Goal: Transaction & Acquisition: Purchase product/service

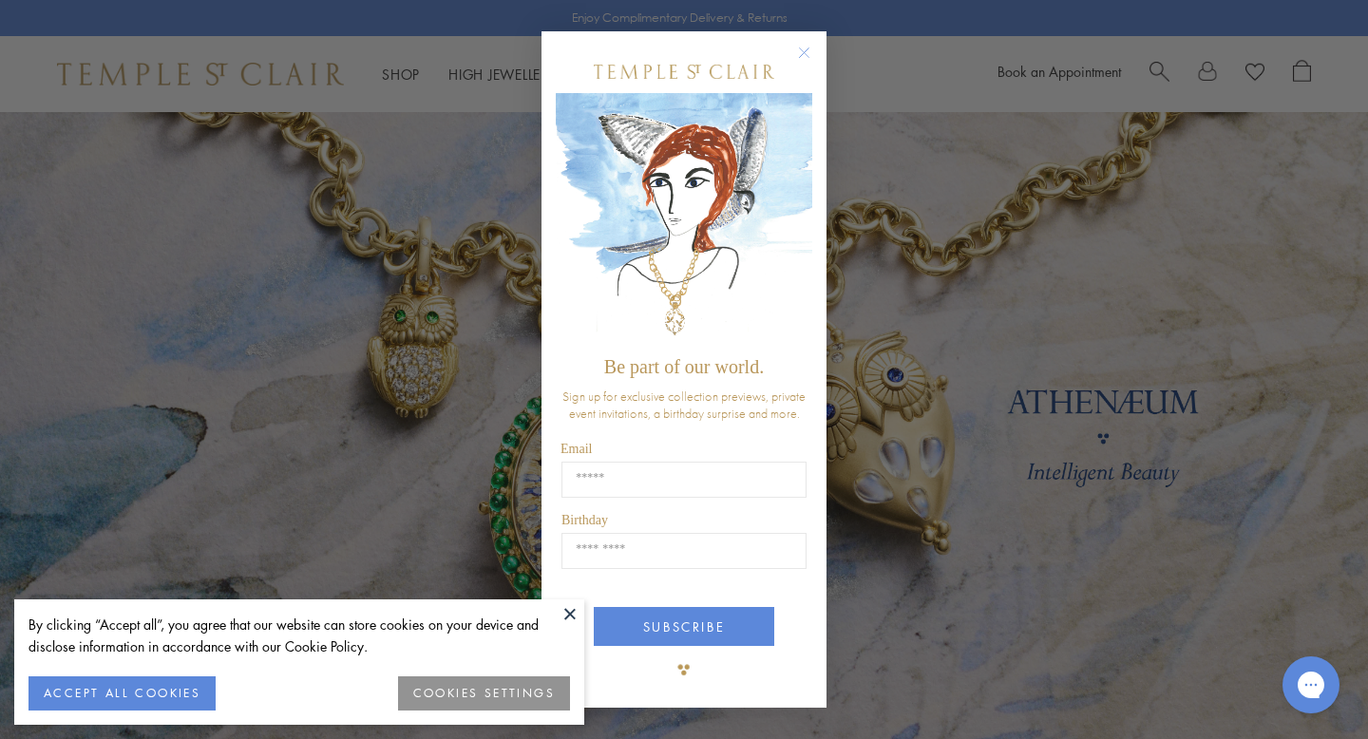
click at [802, 52] on circle "Close dialog" at bounding box center [804, 53] width 23 height 23
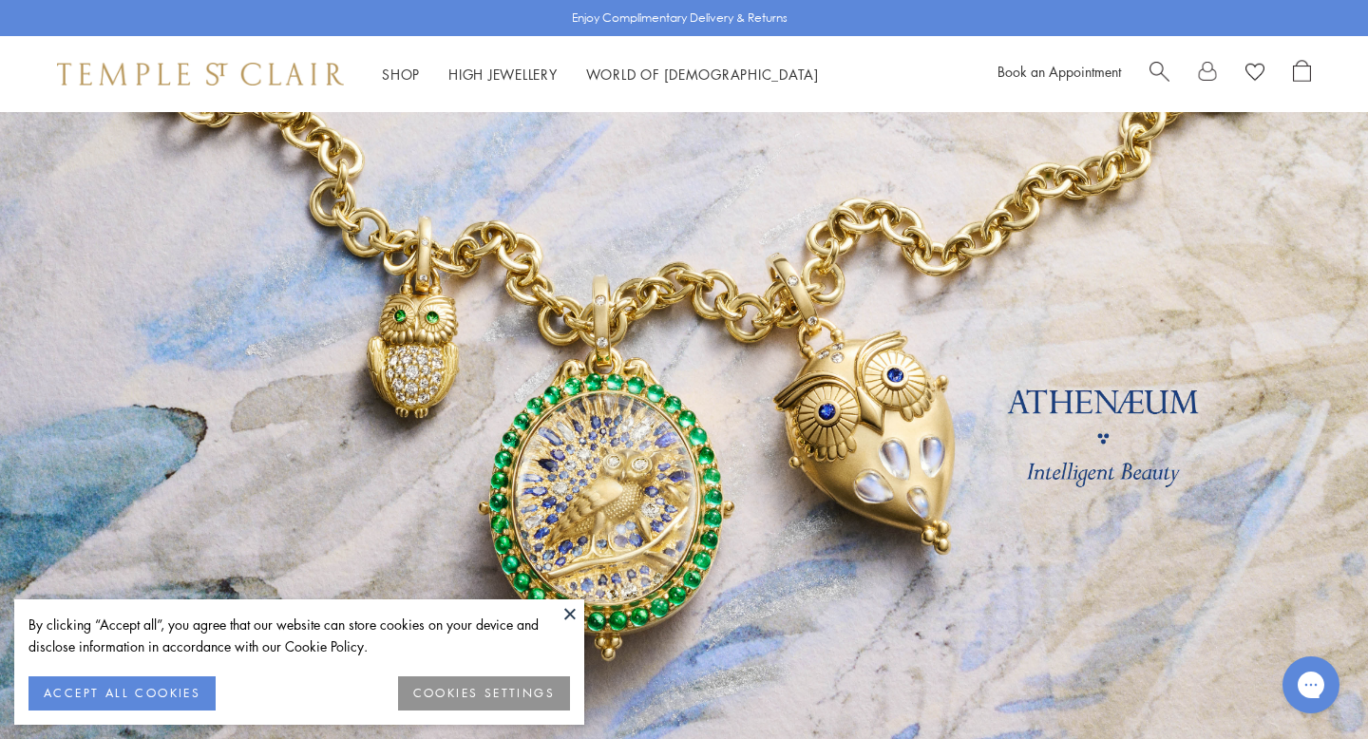
click at [448, 687] on button "COOKIES SETTINGS" at bounding box center [484, 693] width 172 height 34
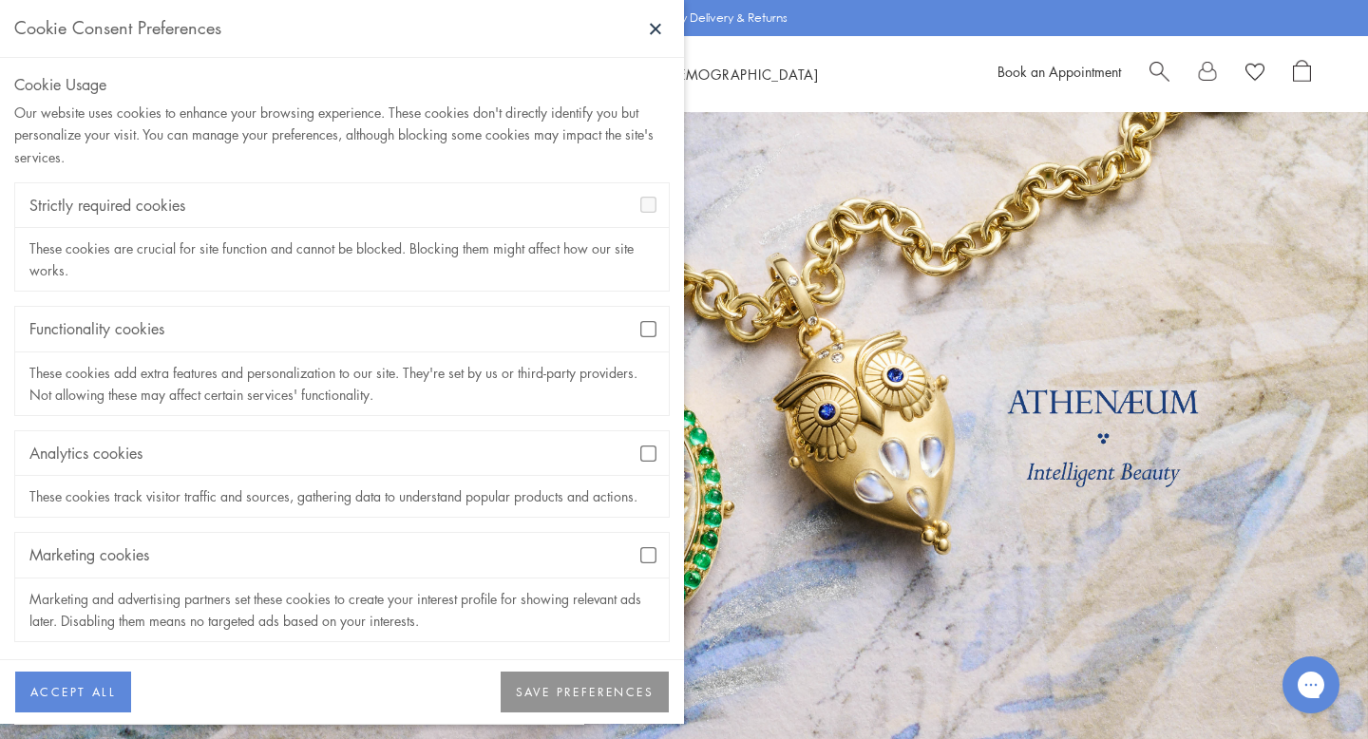
scroll to position [7, 0]
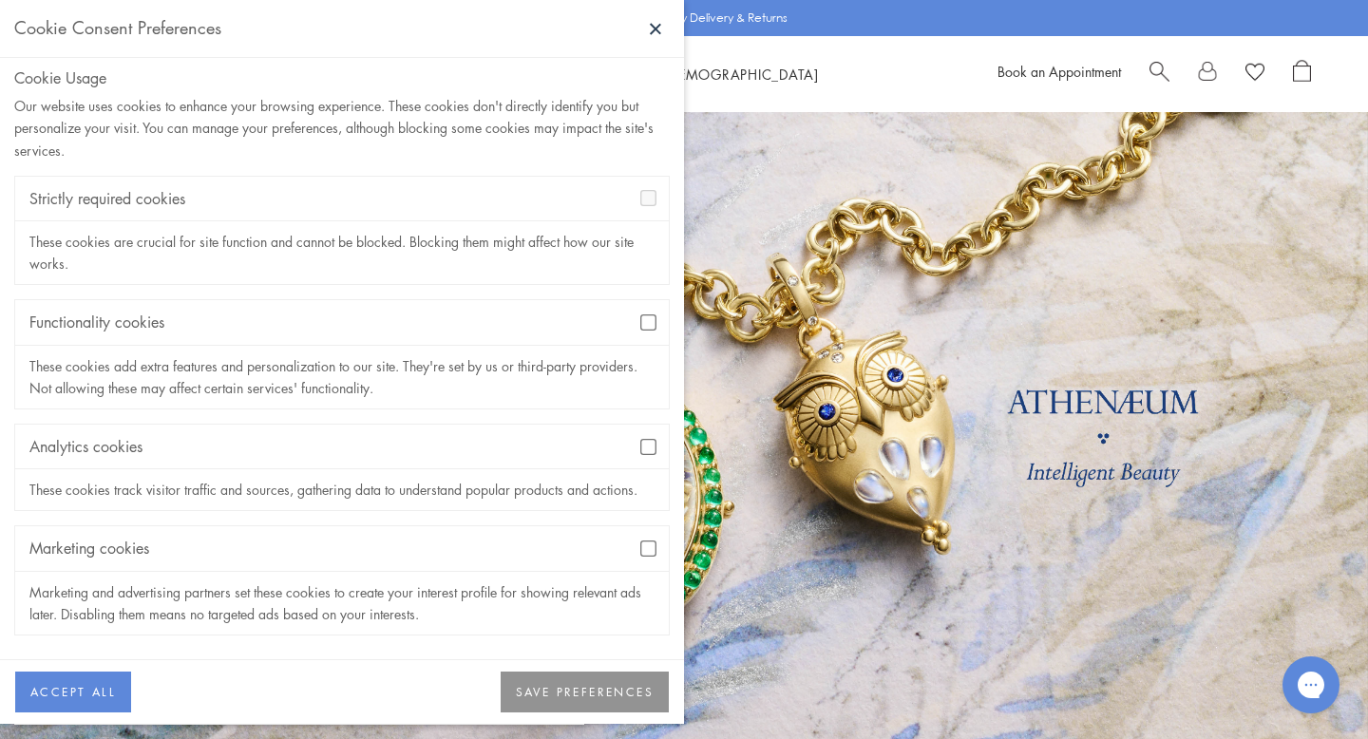
click at [559, 692] on button "SAVE PREFERENCES" at bounding box center [584, 692] width 168 height 42
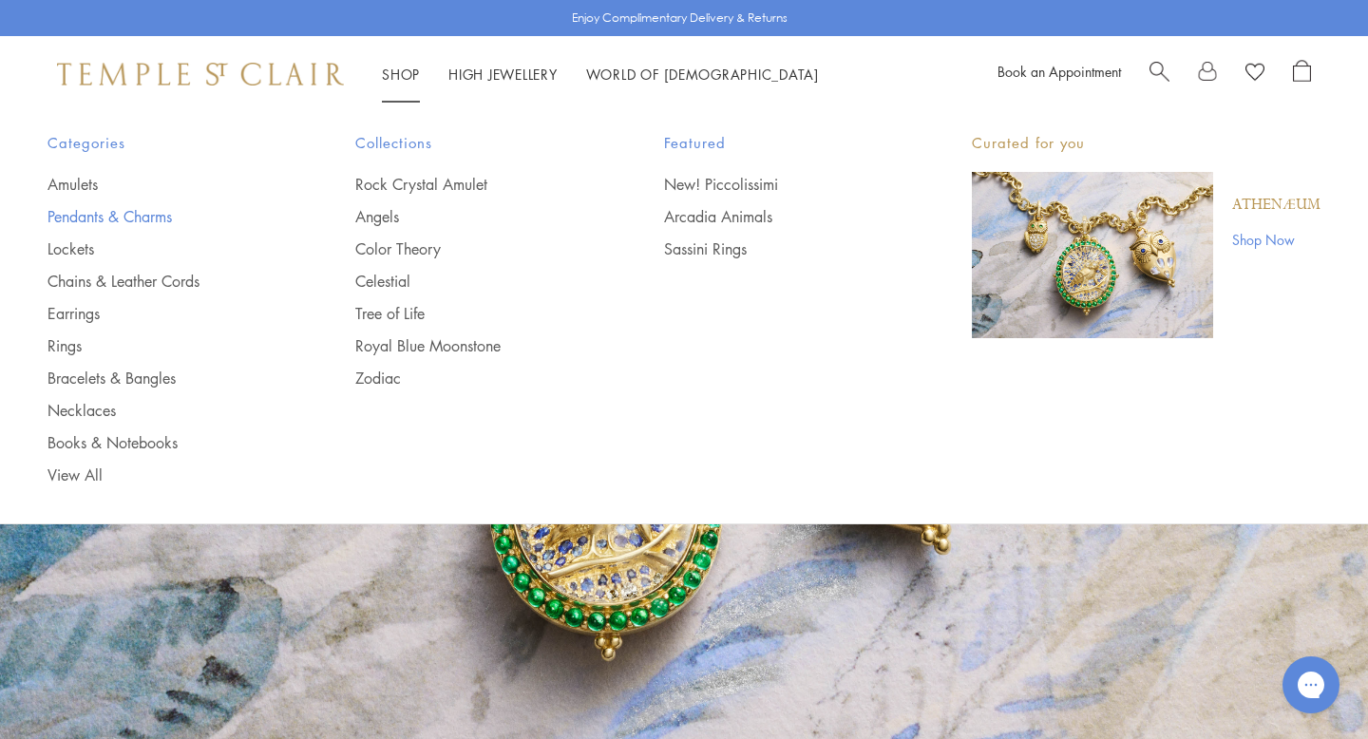
click at [137, 215] on link "Pendants & Charms" at bounding box center [163, 216] width 232 height 21
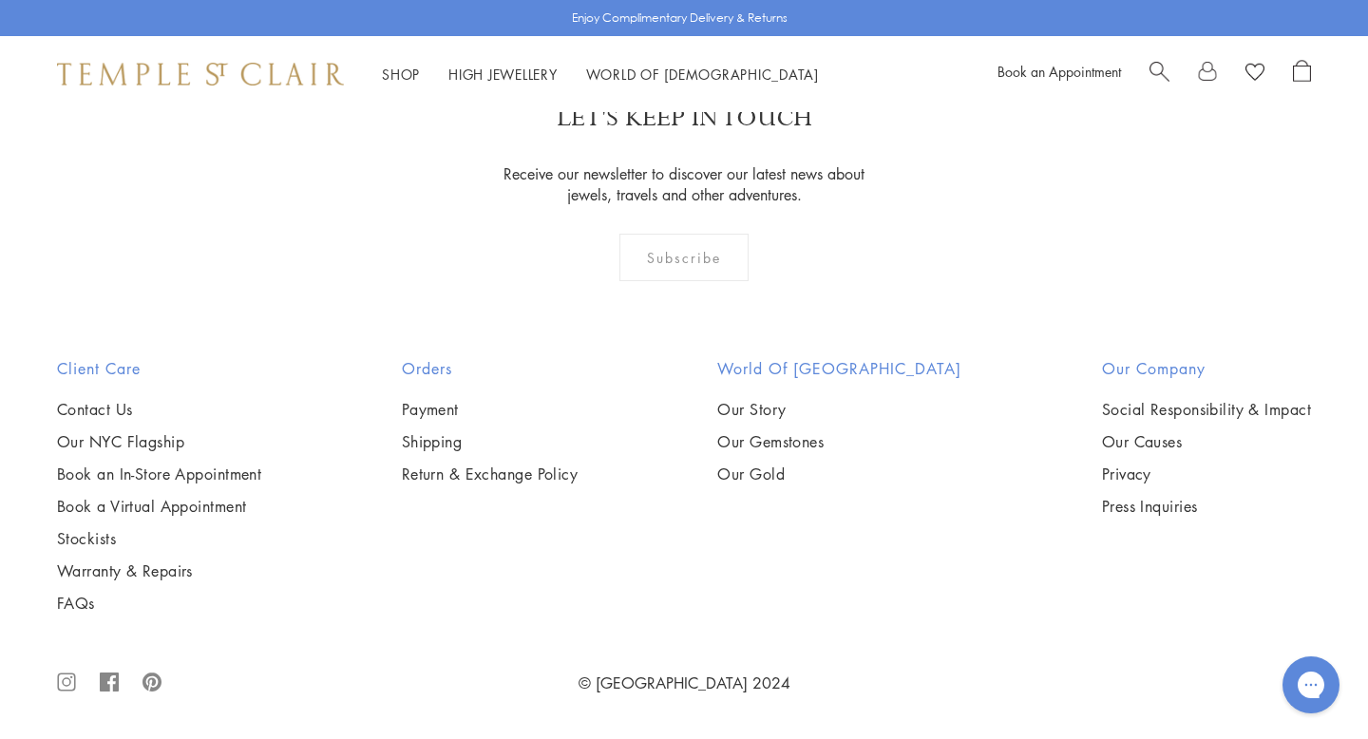
scroll to position [5316, 0]
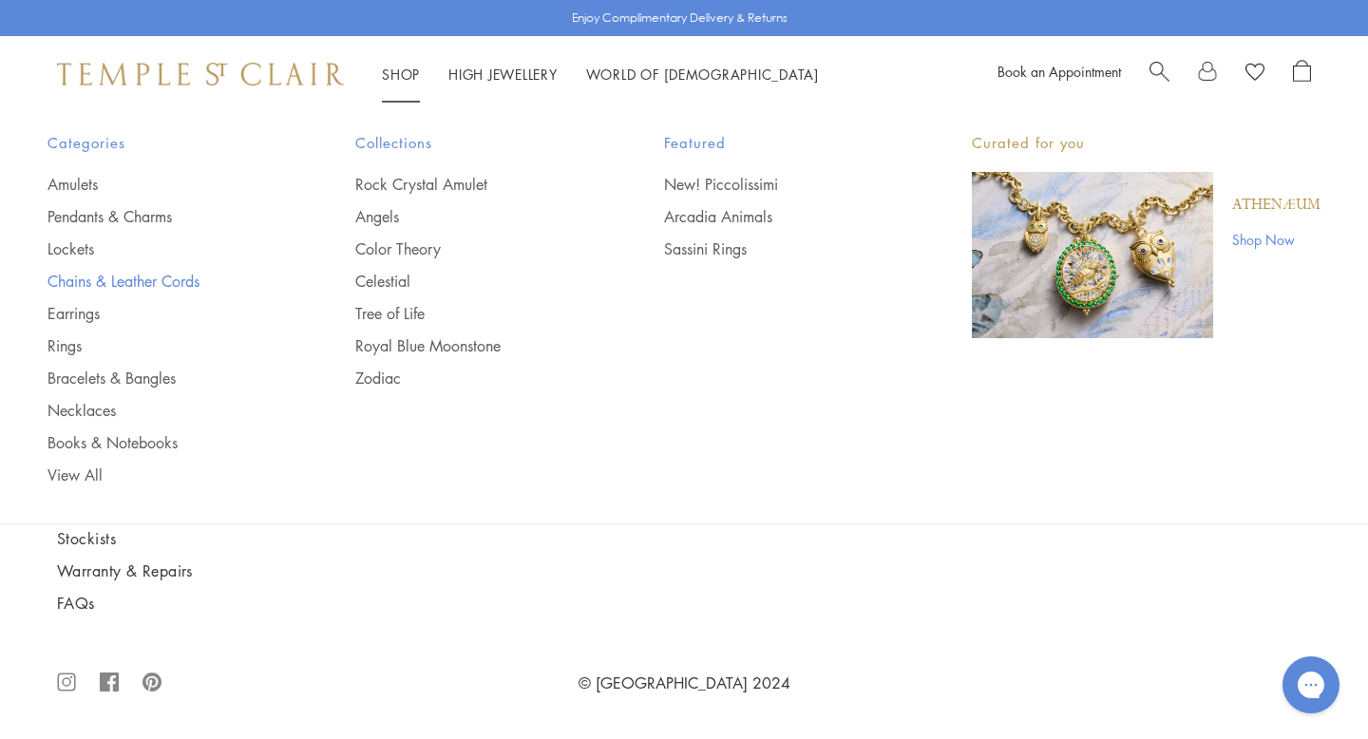
click at [144, 282] on link "Chains & Leather Cords" at bounding box center [163, 281] width 232 height 21
